Goal: Check status

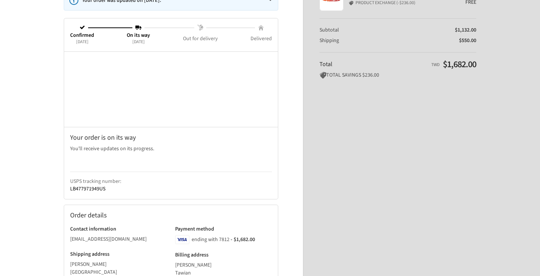
scroll to position [118, 0]
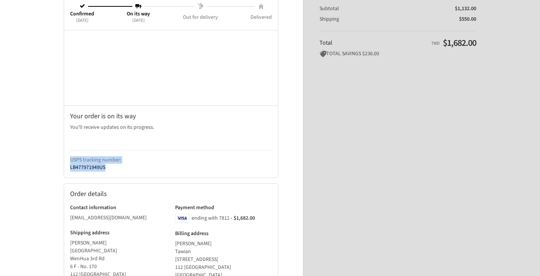
drag, startPoint x: 69, startPoint y: 158, endPoint x: 129, endPoint y: 167, distance: 61.0
click at [129, 167] on div "Your order is on its way You'll receive updates on its progress. Items in this …" at bounding box center [171, 141] width 214 height 72
click at [50, 180] on div "Thank you for your purchase! Order #23951 Thank you, [PERSON_NAME]! Your order …" at bounding box center [270, 139] width 466 height 515
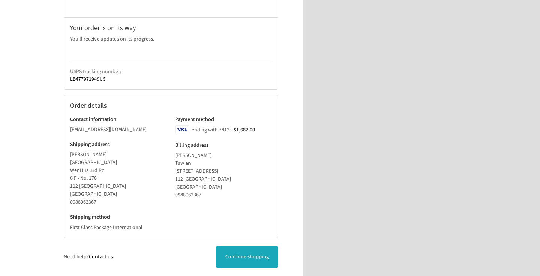
scroll to position [222, 0]
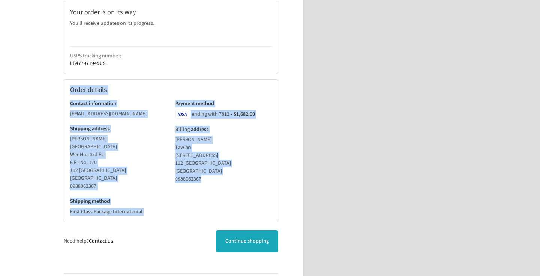
drag, startPoint x: 69, startPoint y: 87, endPoint x: 136, endPoint y: 216, distance: 146.2
click at [136, 216] on div "Order details Contact information [EMAIL_ADDRESS][DOMAIN_NAME] Shipping address…" at bounding box center [171, 150] width 214 height 143
click at [94, 163] on address "[PERSON_NAME] [STREET_ADDRESS] ‎0988062367" at bounding box center [118, 162] width 97 height 55
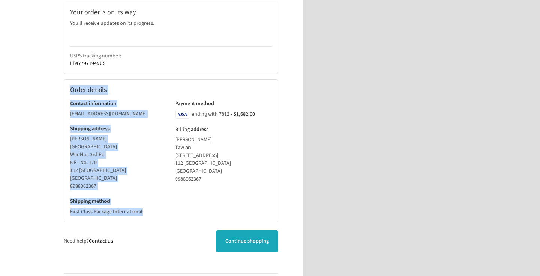
drag, startPoint x: 70, startPoint y: 87, endPoint x: 141, endPoint y: 211, distance: 142.5
click at [141, 211] on div "Order details Contact information [EMAIL_ADDRESS][DOMAIN_NAME] Shipping address…" at bounding box center [171, 150] width 214 height 143
click at [117, 183] on address "[PERSON_NAME] [STREET_ADDRESS] ‎0988062367" at bounding box center [118, 162] width 97 height 55
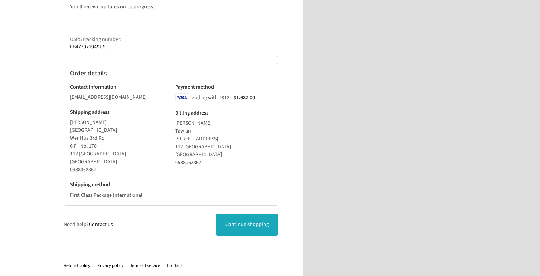
scroll to position [238, 0]
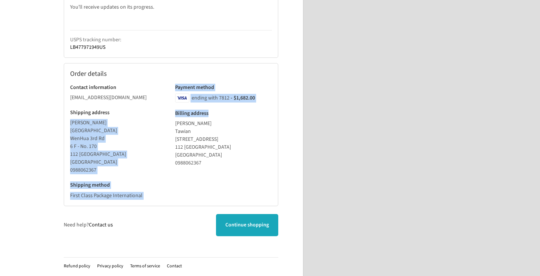
drag, startPoint x: 169, startPoint y: 112, endPoint x: 216, endPoint y: 115, distance: 47.0
click at [216, 115] on div "Contact information [EMAIL_ADDRESS][DOMAIN_NAME] Shipping address [PERSON_NAME]…" at bounding box center [171, 141] width 202 height 115
click at [226, 118] on div "Payment method Visa ending with 7812 - $1,682.00 Billing address [PERSON_NAME][…" at bounding box center [223, 125] width 97 height 83
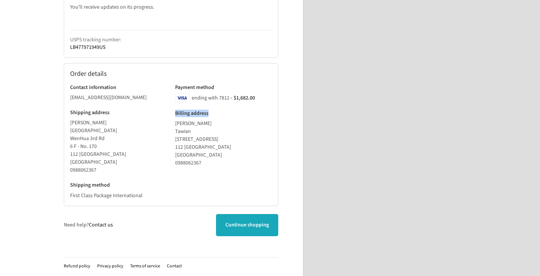
drag, startPoint x: 213, startPoint y: 114, endPoint x: 173, endPoint y: 114, distance: 39.7
click at [173, 114] on div "Payment method Visa ending with 7812 - $1,682.00 Billing address [PERSON_NAME][…" at bounding box center [221, 125] width 101 height 83
click at [229, 152] on address "[PERSON_NAME][STREET_ADDRESS] ‎0988062367" at bounding box center [223, 143] width 97 height 47
click at [335, 139] on aside "Thank you for your purchase! Order summary Shopping cart Product image Descript…" at bounding box center [389, 19] width 173 height 515
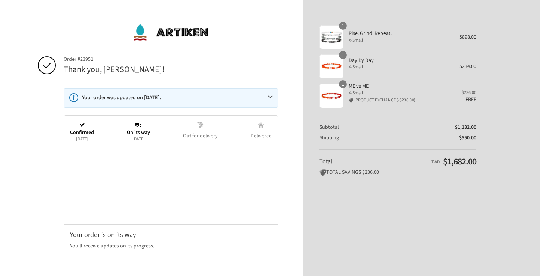
scroll to position [0, 0]
